Goal: Information Seeking & Learning: Find specific fact

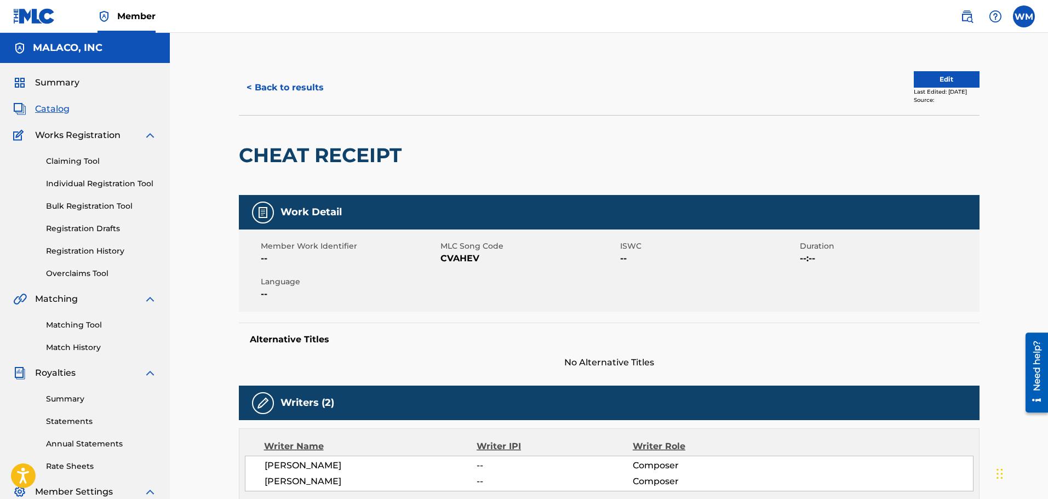
click at [310, 79] on button "< Back to results" at bounding box center [285, 87] width 93 height 27
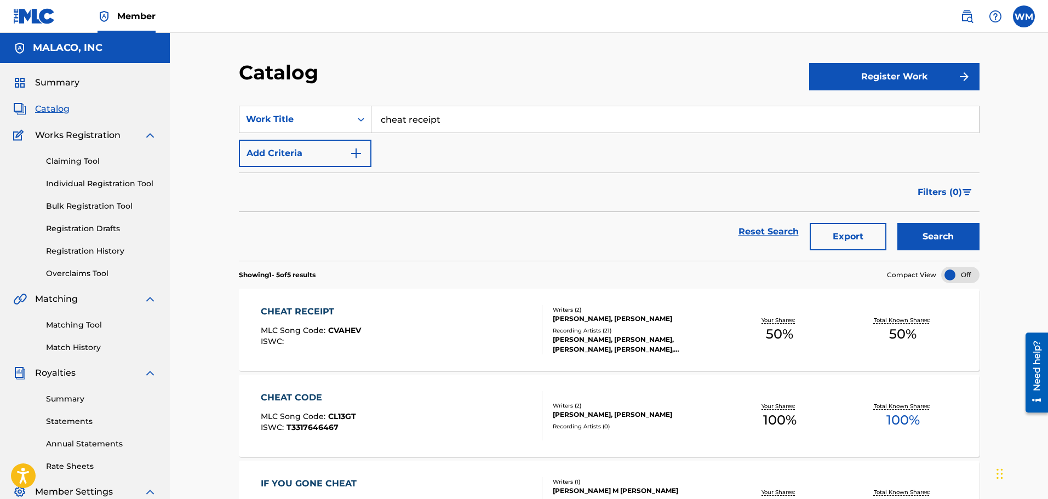
click at [452, 124] on input "cheat receipt" at bounding box center [676, 119] width 608 height 26
click at [457, 136] on div "what about now" at bounding box center [593, 144] width 443 height 20
type input "what about now"
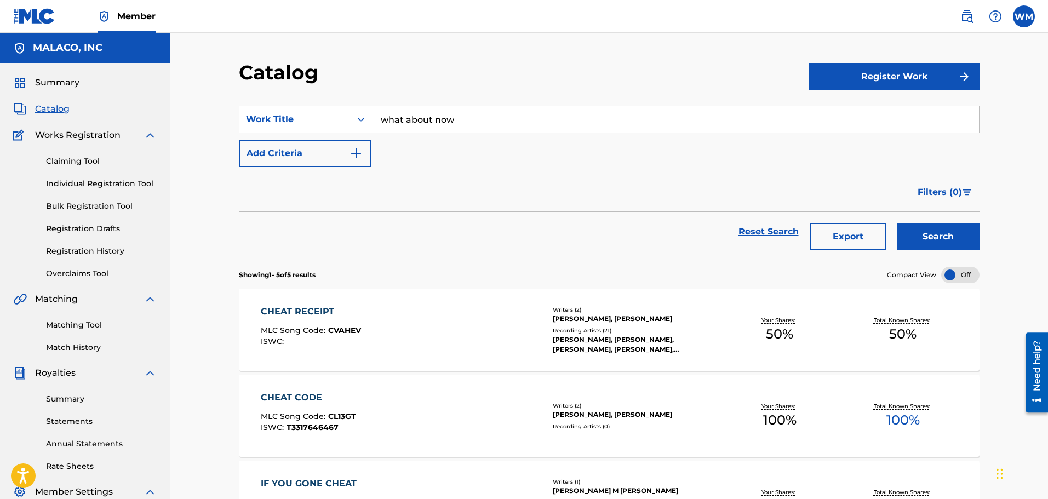
click at [928, 235] on button "Search" at bounding box center [939, 236] width 82 height 27
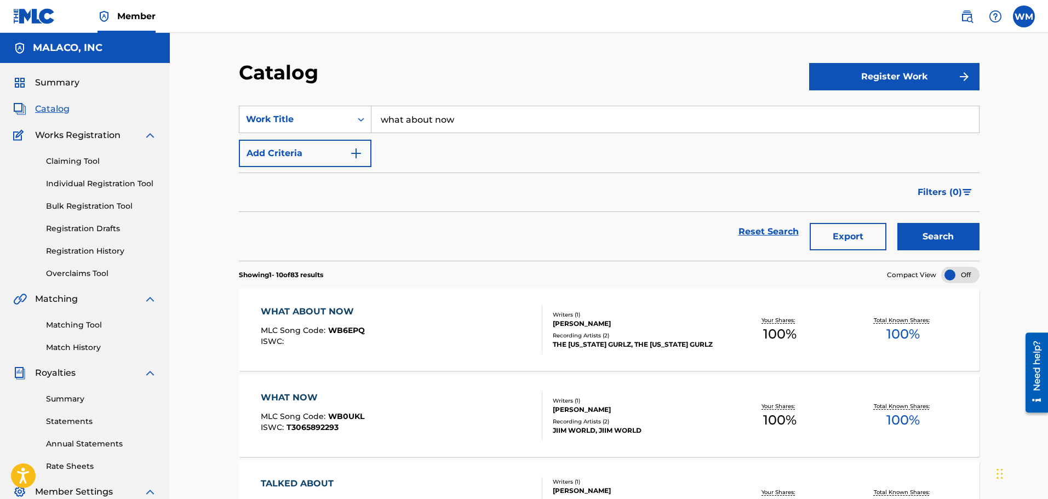
click at [391, 326] on div "WHAT ABOUT NOW MLC Song Code : WB6EPQ ISWC :" at bounding box center [402, 329] width 282 height 49
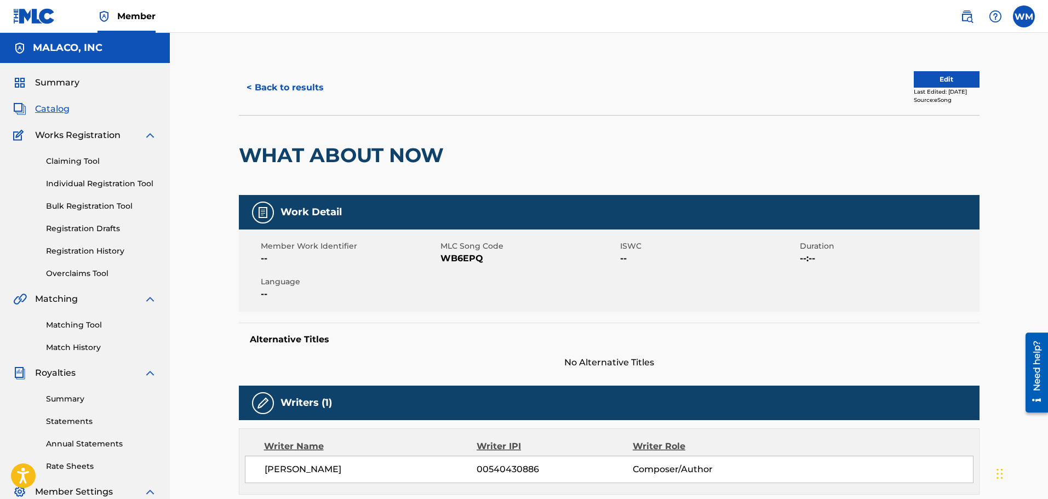
click at [309, 93] on button "< Back to results" at bounding box center [285, 87] width 93 height 27
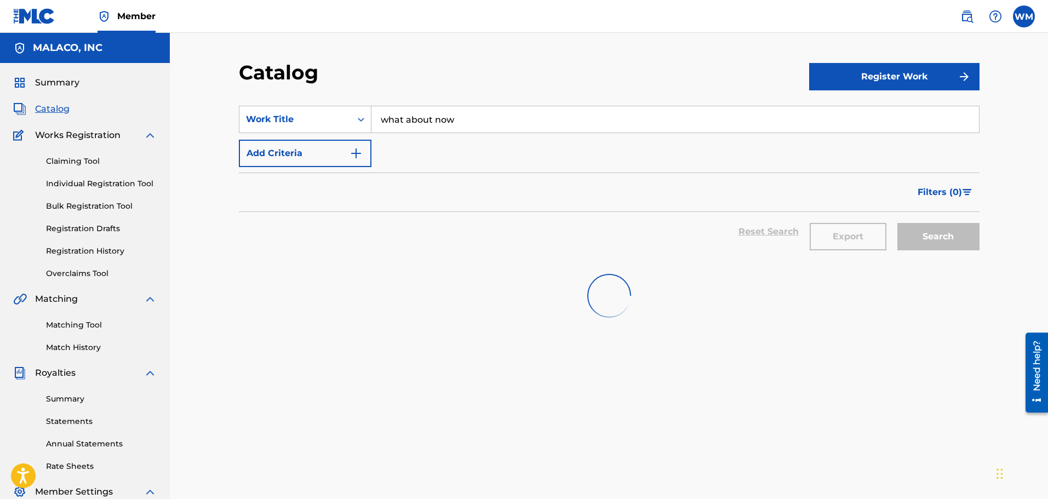
click at [435, 132] on input "what about now" at bounding box center [676, 119] width 608 height 26
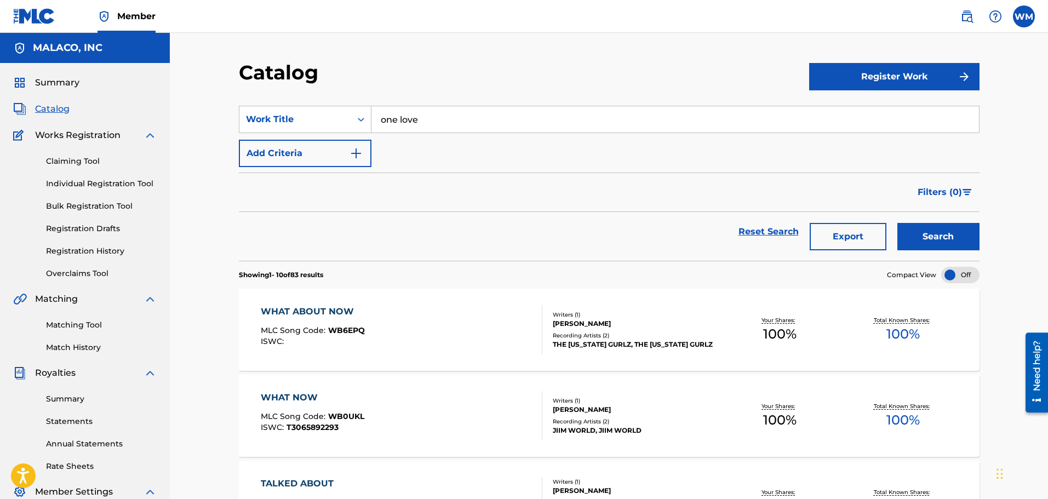
type input "one love"
click at [921, 225] on button "Search" at bounding box center [939, 236] width 82 height 27
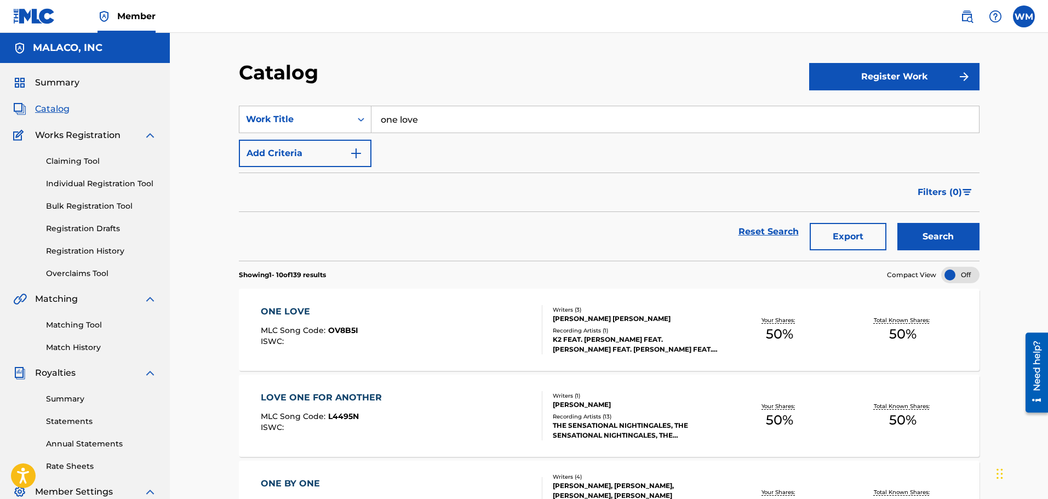
click at [456, 326] on div "ONE LOVE MLC Song Code : OV8B5I ISWC :" at bounding box center [402, 329] width 282 height 49
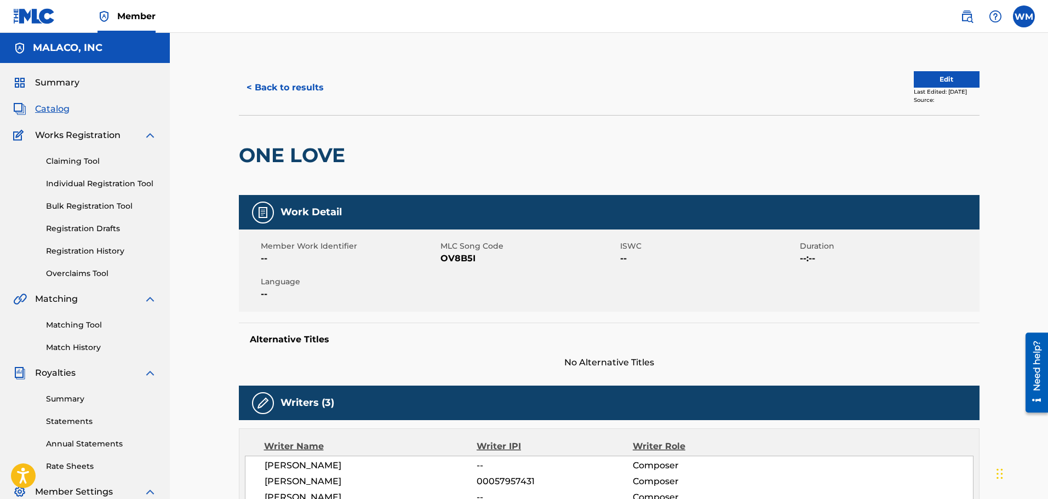
click at [331, 88] on div "< Back to results" at bounding box center [424, 87] width 370 height 27
click at [318, 88] on button "< Back to results" at bounding box center [285, 87] width 93 height 27
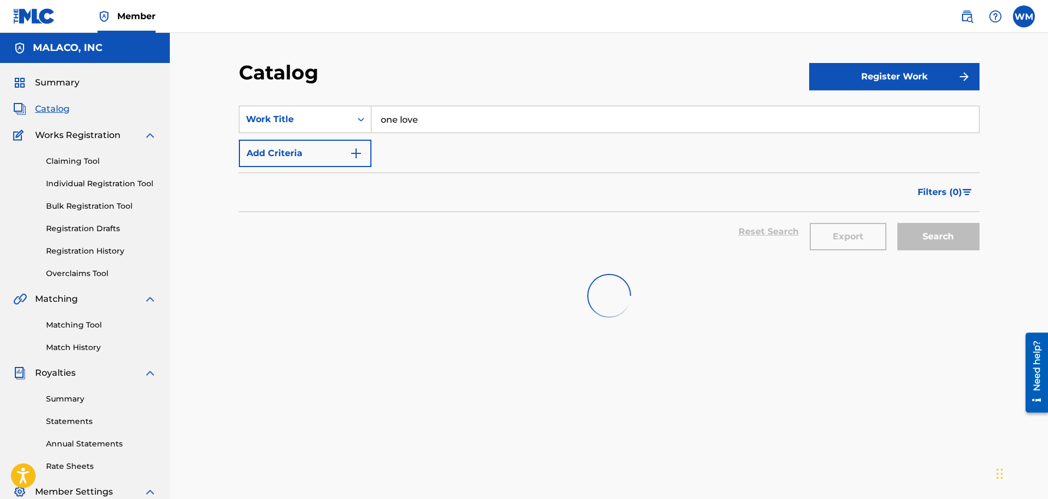
click at [464, 118] on input "one love" at bounding box center [676, 119] width 608 height 26
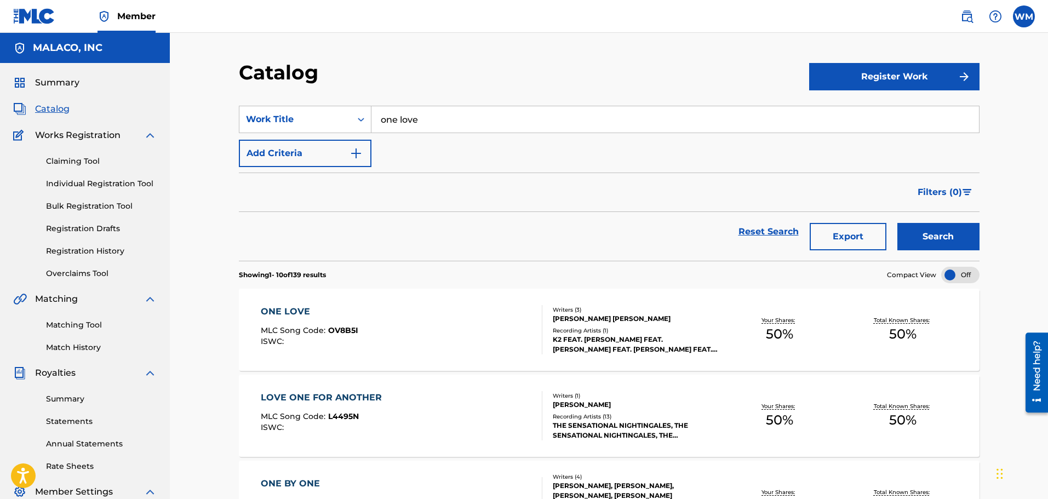
click at [422, 124] on input "one love" at bounding box center [676, 119] width 608 height 26
click at [455, 146] on div "get thee be hind" at bounding box center [593, 144] width 443 height 20
type input "get thee behind"
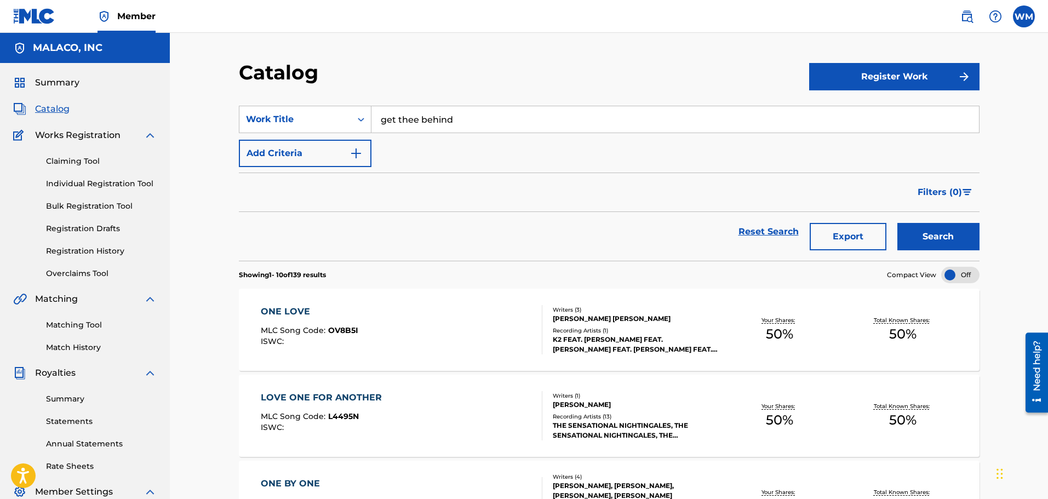
click at [906, 232] on button "Search" at bounding box center [939, 236] width 82 height 27
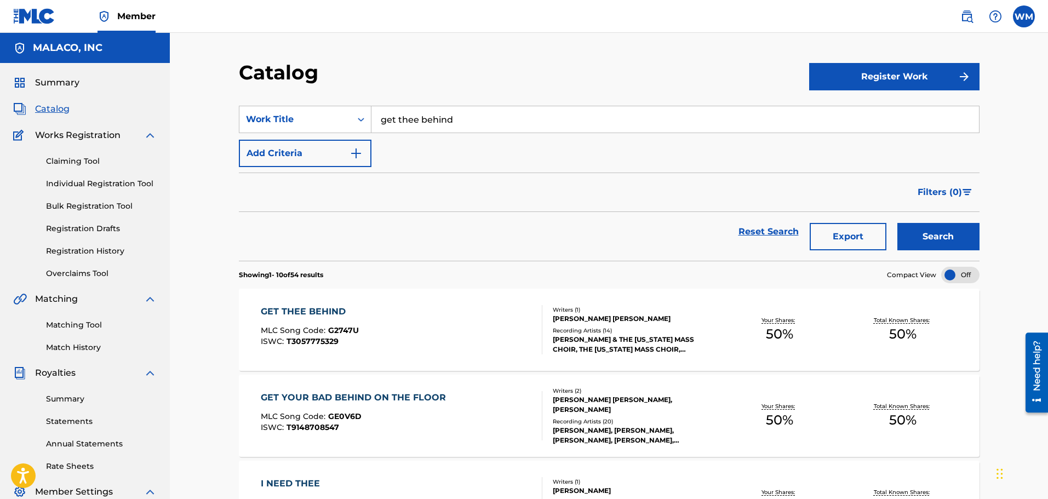
click at [465, 326] on div "GET THEE BEHIND MLC Song Code : G2747U ISWC : T3057775329" at bounding box center [402, 329] width 282 height 49
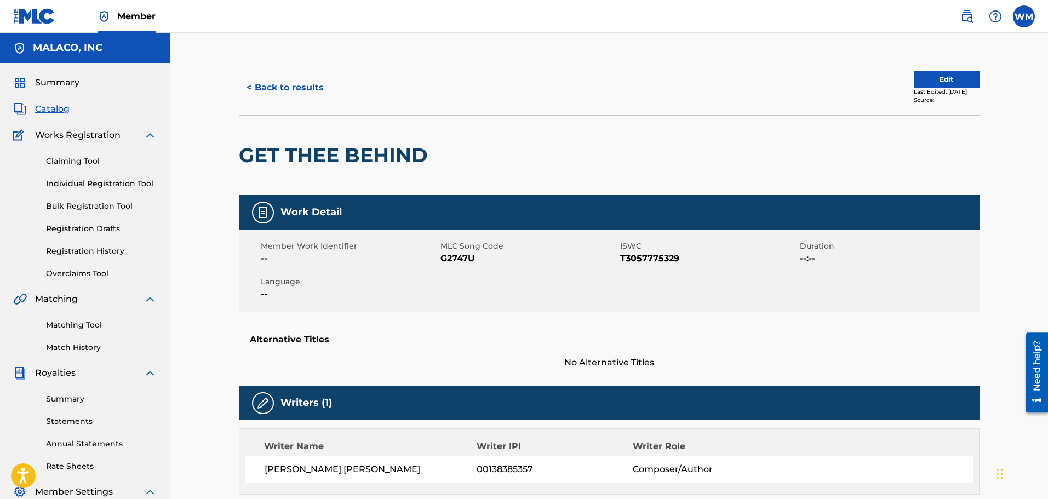
click at [639, 258] on span "T3057775329" at bounding box center [708, 258] width 177 height 13
copy span "T3057775329"
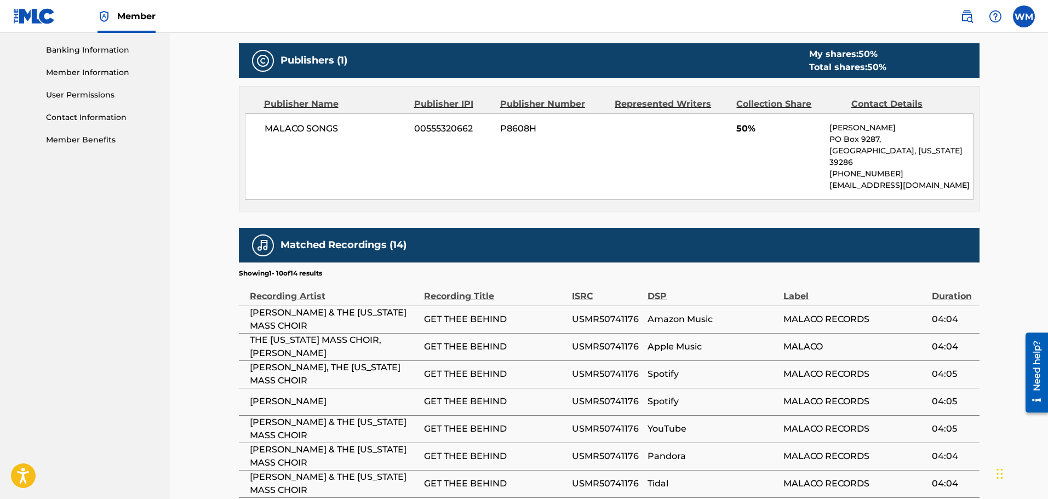
scroll to position [548, 0]
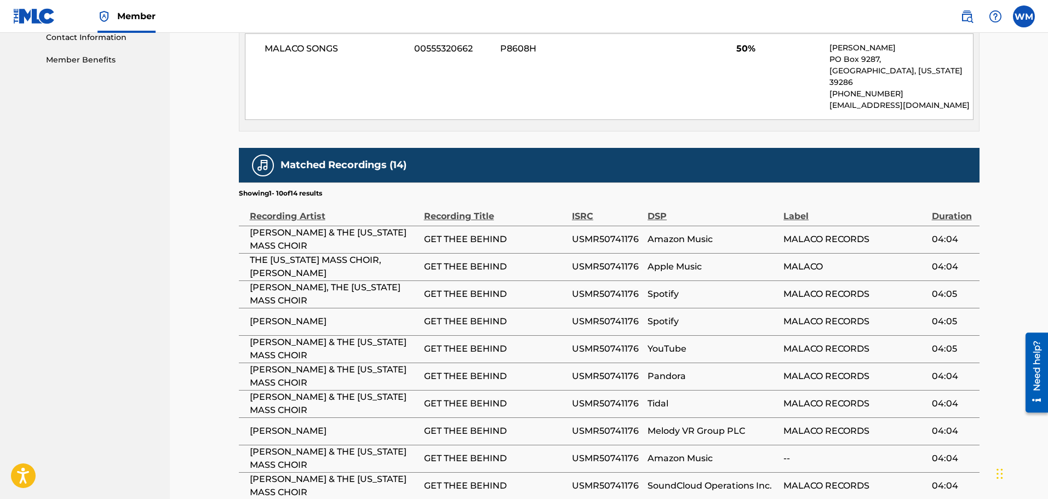
click at [614, 233] on span "USMR50741176" at bounding box center [607, 239] width 70 height 13
click at [611, 233] on span "USMR50741176" at bounding box center [607, 239] width 70 height 13
copy span "USMR50741176"
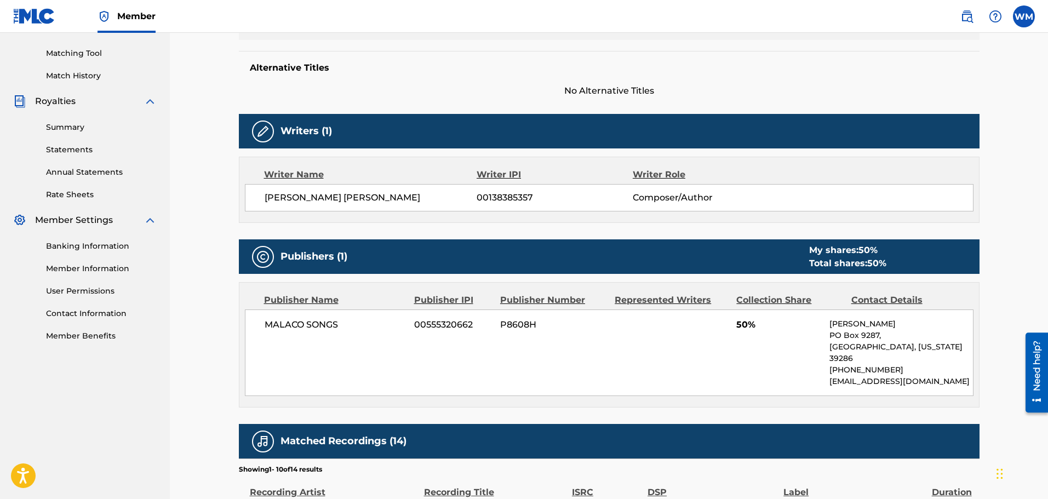
scroll to position [0, 0]
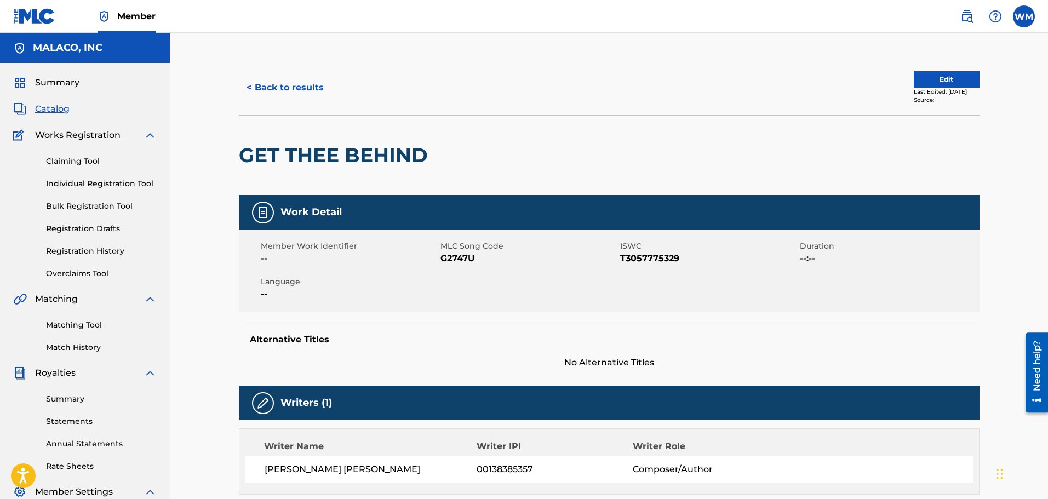
click at [660, 259] on span "T3057775329" at bounding box center [708, 258] width 177 height 13
copy span "T3057775329"
click at [313, 90] on button "< Back to results" at bounding box center [285, 87] width 93 height 27
click at [313, 91] on button "< Back to results" at bounding box center [285, 87] width 93 height 27
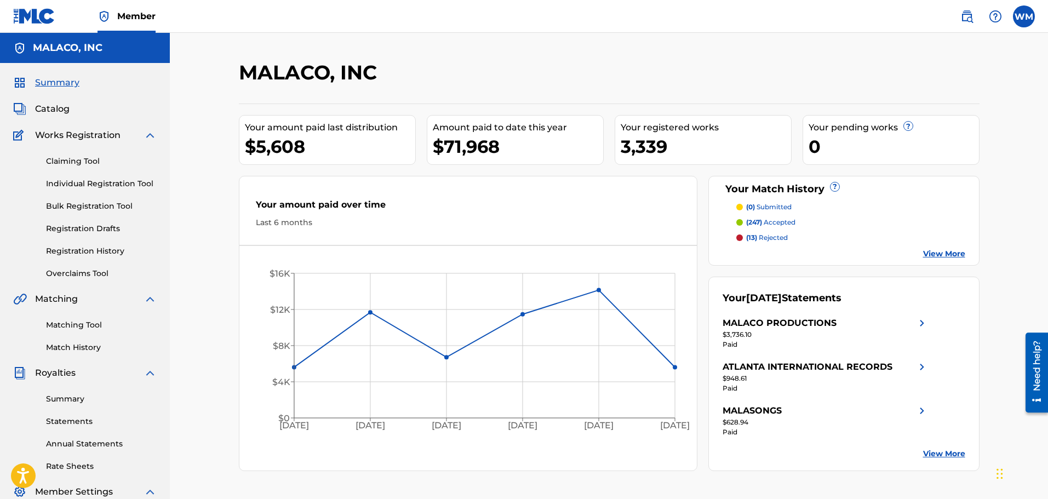
click at [41, 100] on div "Summary Catalog Works Registration Claiming Tool Individual Registration Tool B…" at bounding box center [85, 345] width 170 height 564
click at [45, 115] on span "Catalog" at bounding box center [52, 108] width 35 height 13
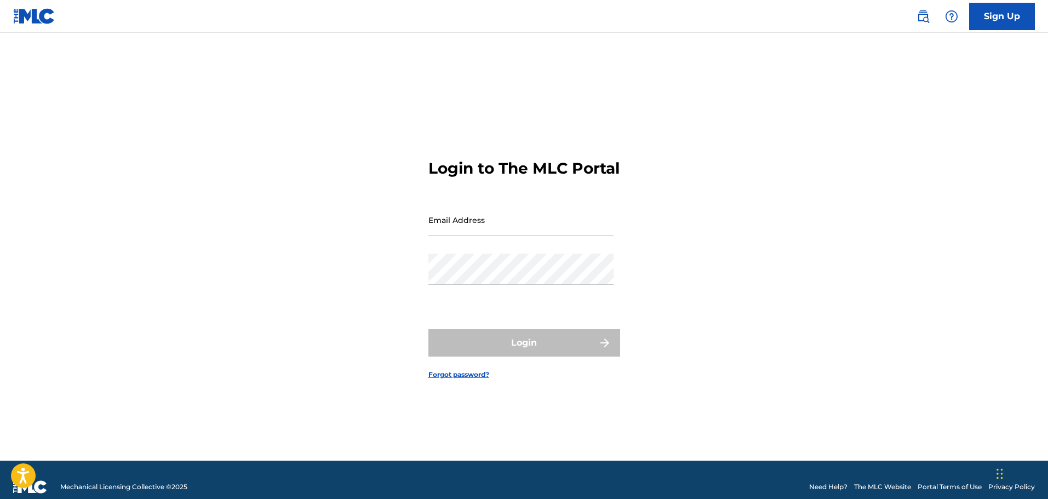
click at [507, 227] on input "Email Address" at bounding box center [521, 219] width 185 height 31
click at [558, 227] on input "[EMAIL_ADDRESS][DOMAIN_NAME]," at bounding box center [521, 219] width 185 height 31
type input "[EMAIL_ADDRESS][DOMAIN_NAME]"
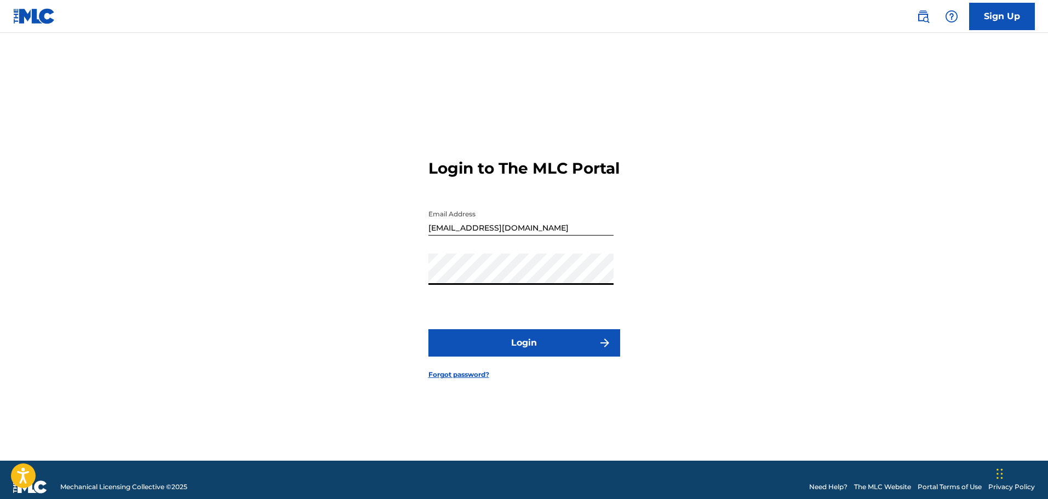
click at [429, 329] on button "Login" at bounding box center [525, 342] width 192 height 27
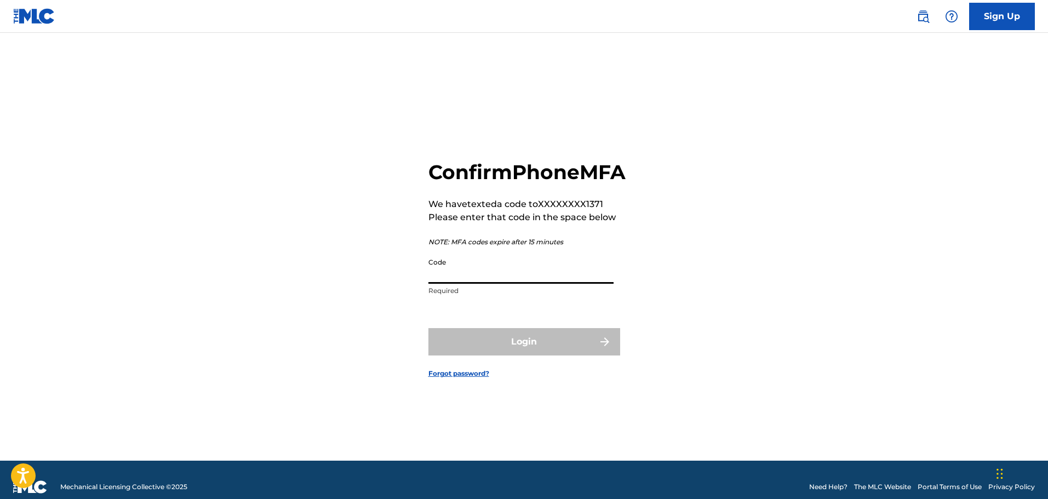
click at [507, 284] on input "Code" at bounding box center [521, 268] width 185 height 31
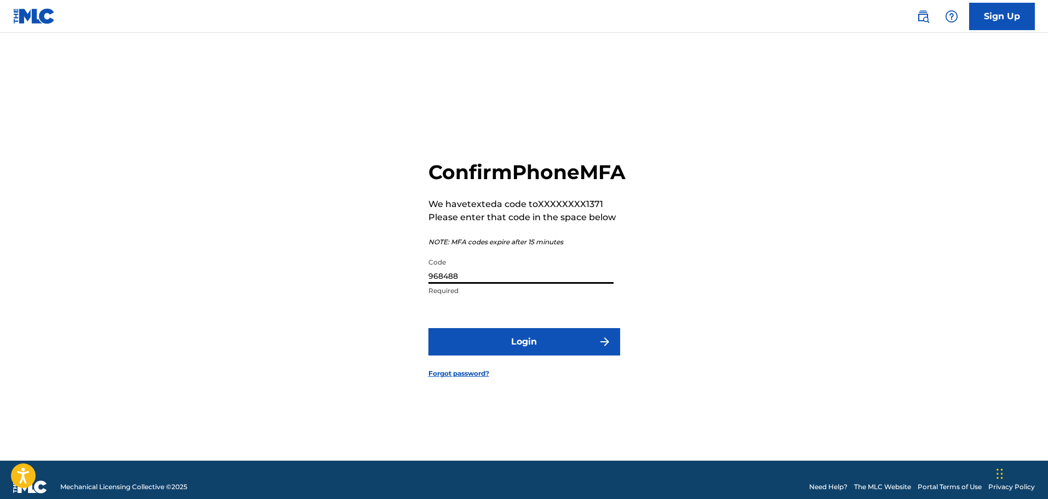
type input "968488"
click at [429, 328] on button "Login" at bounding box center [525, 341] width 192 height 27
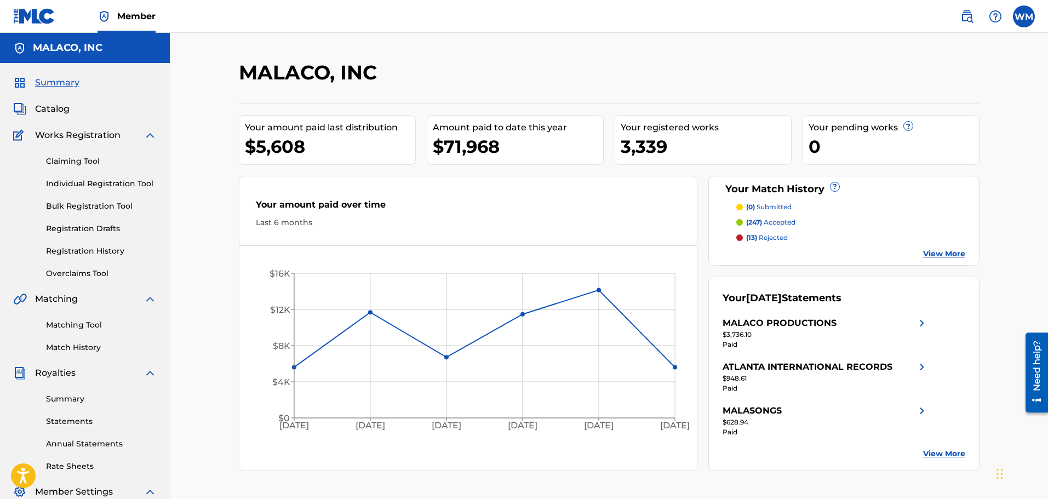
click at [59, 109] on span "Catalog" at bounding box center [52, 108] width 35 height 13
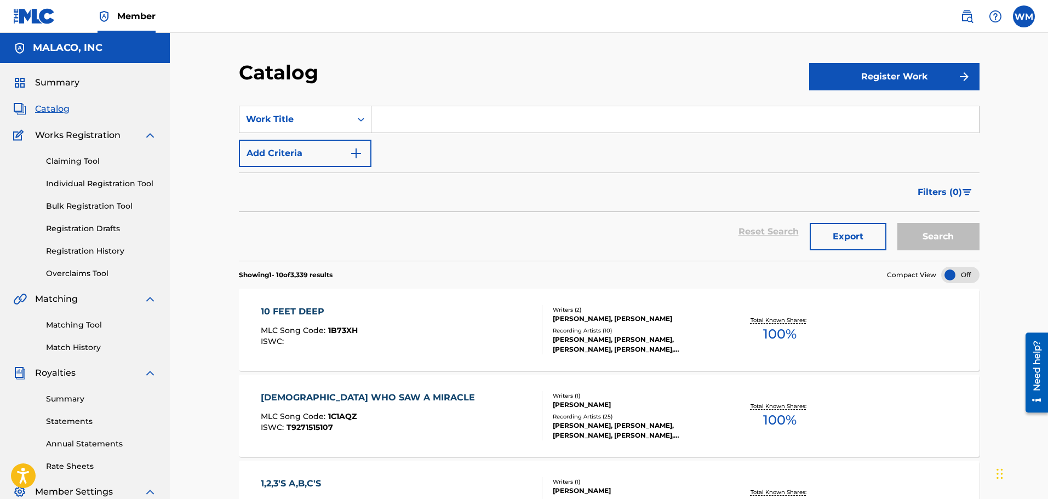
click at [410, 127] on input "Search Form" at bounding box center [676, 119] width 608 height 26
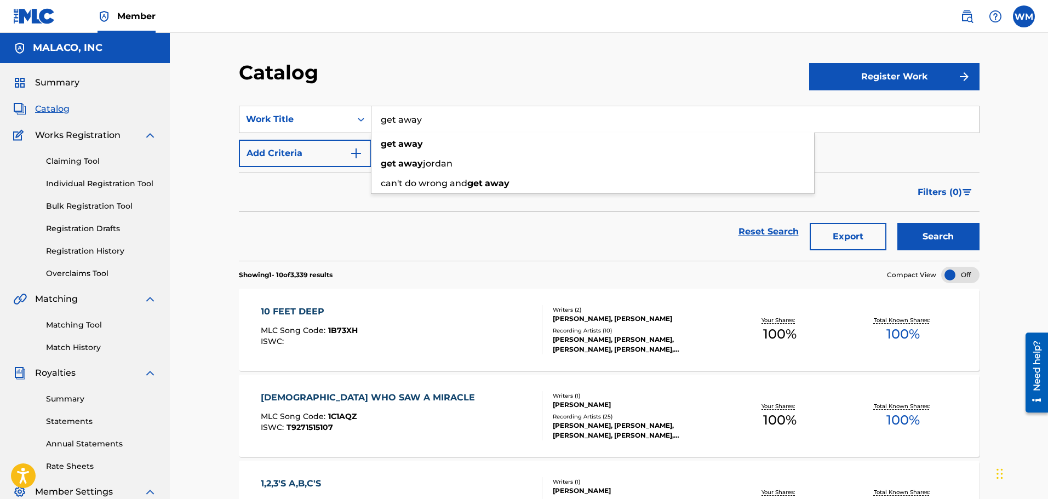
type input "get away"
click at [898, 223] on button "Search" at bounding box center [939, 236] width 82 height 27
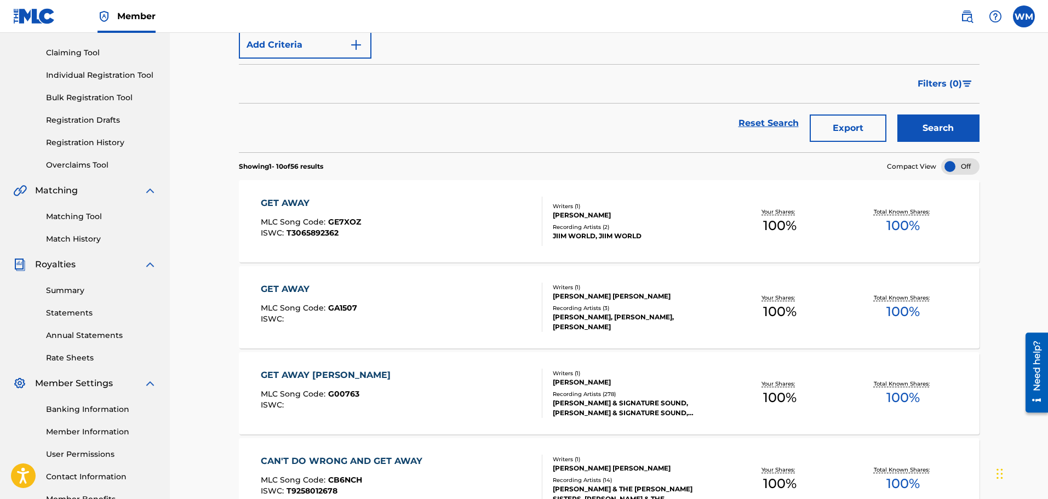
scroll to position [110, 0]
click at [440, 296] on div "GET AWAY MLC Song Code : GA1507 ISWC :" at bounding box center [402, 306] width 282 height 49
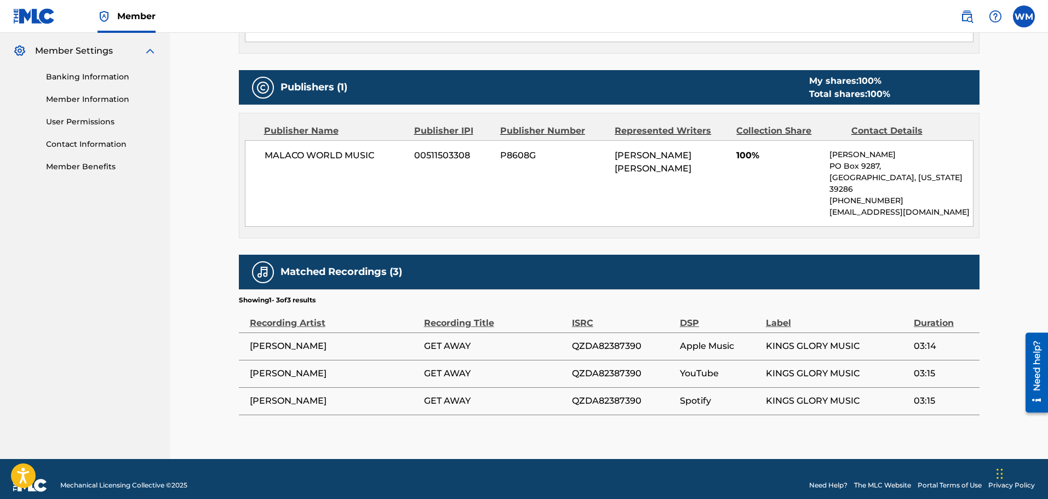
scroll to position [442, 0]
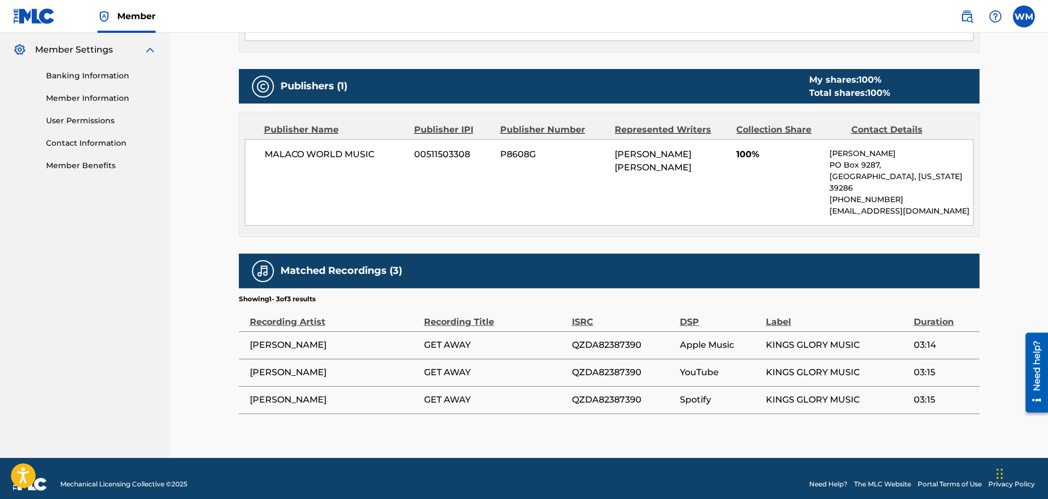
click at [598, 339] on span "QZDA82387390" at bounding box center [623, 345] width 102 height 13
copy span "QZDA82387390"
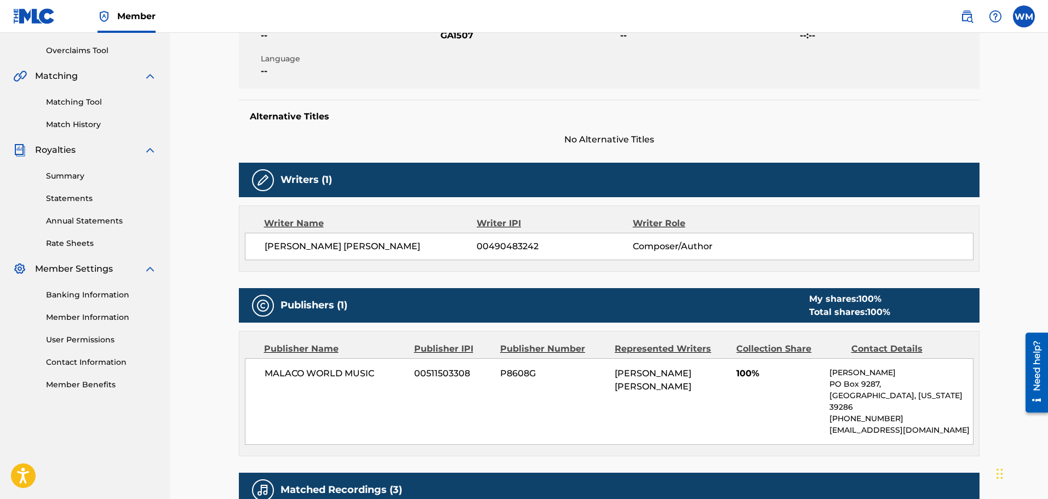
scroll to position [0, 0]
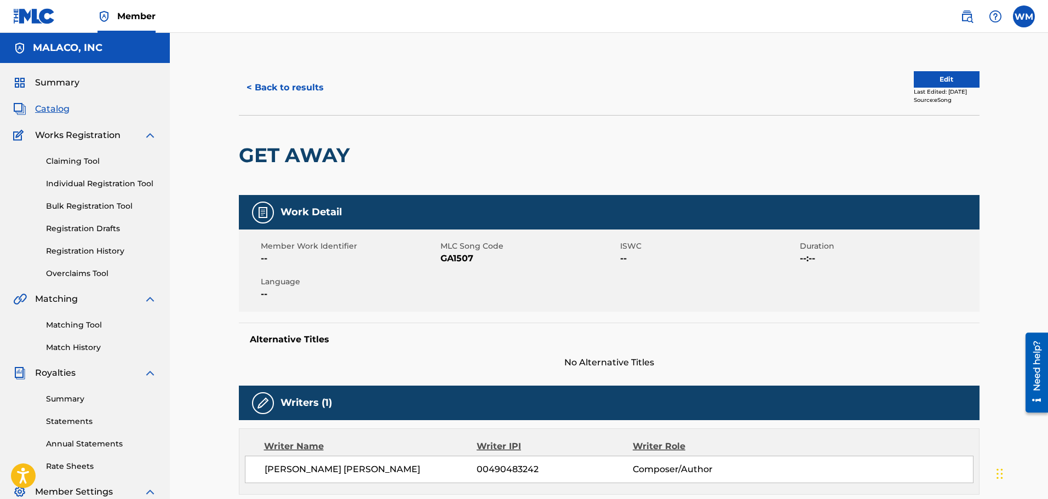
click at [269, 90] on button "< Back to results" at bounding box center [285, 87] width 93 height 27
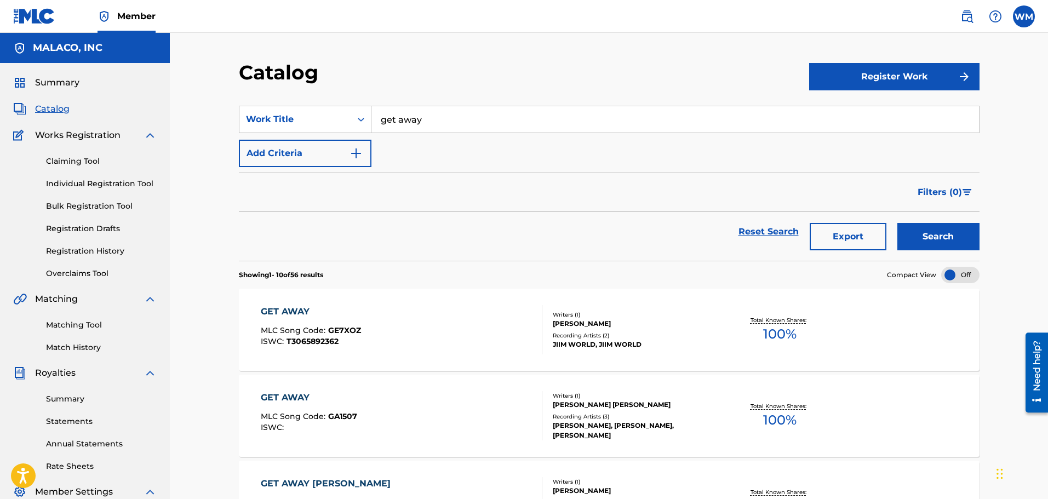
click at [435, 127] on input "get away" at bounding box center [676, 119] width 608 height 26
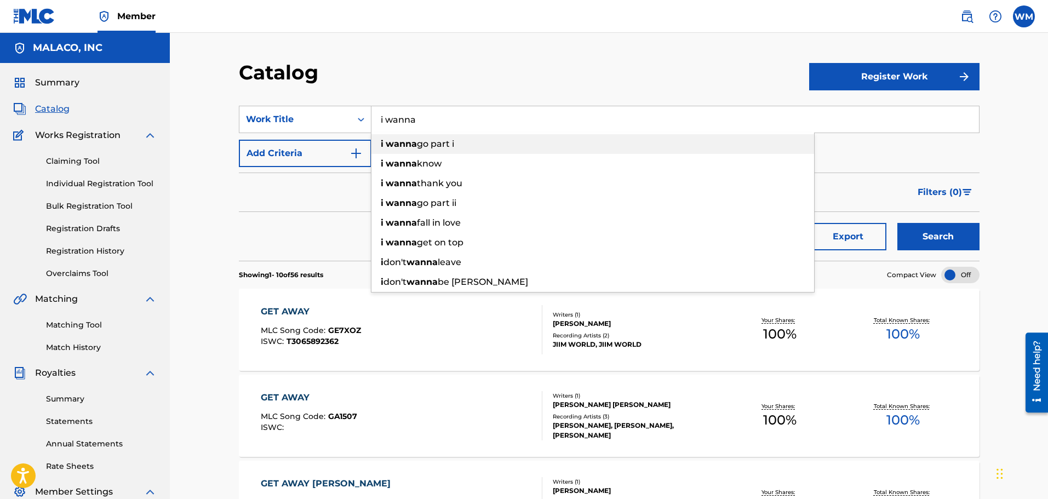
click at [432, 139] on span "go part i" at bounding box center [435, 144] width 37 height 10
type input "i wanna go part i"
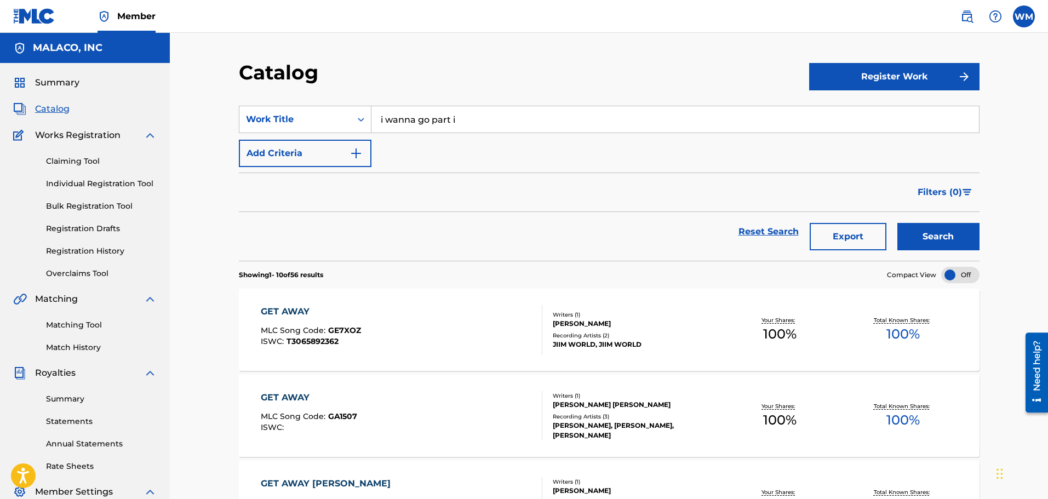
click at [906, 241] on button "Search" at bounding box center [939, 236] width 82 height 27
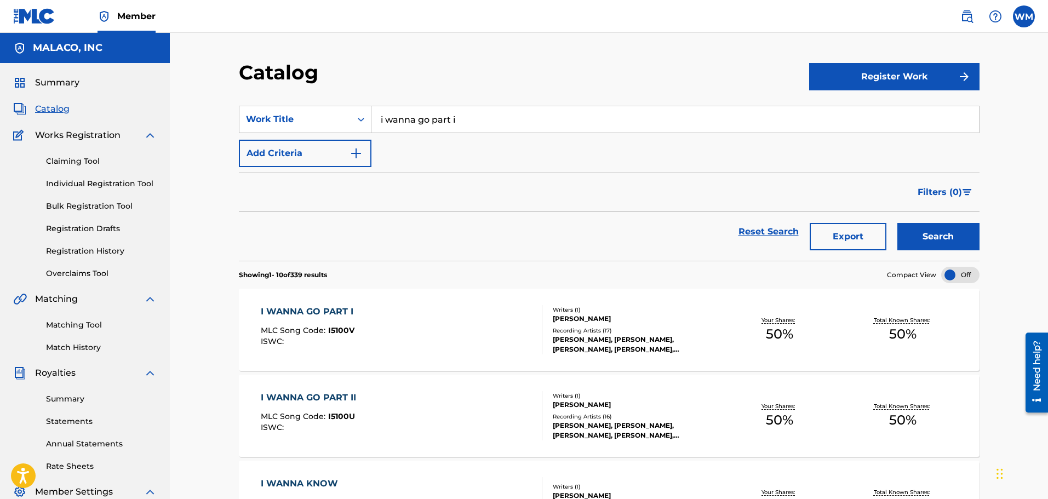
click at [365, 321] on div "I WANNA GO PART I MLC Song Code : I5100V ISWC :" at bounding box center [402, 329] width 282 height 49
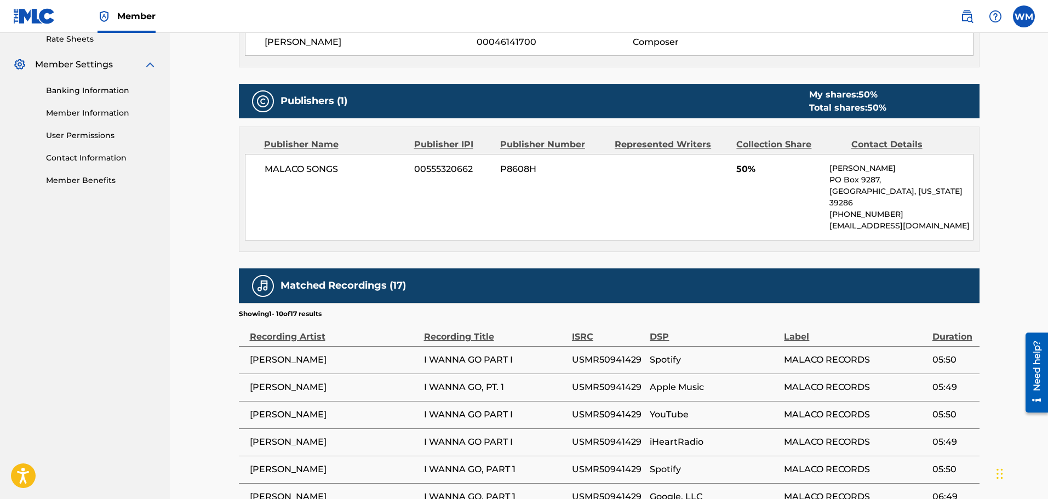
scroll to position [493, 0]
